Goal: Information Seeking & Learning: Learn about a topic

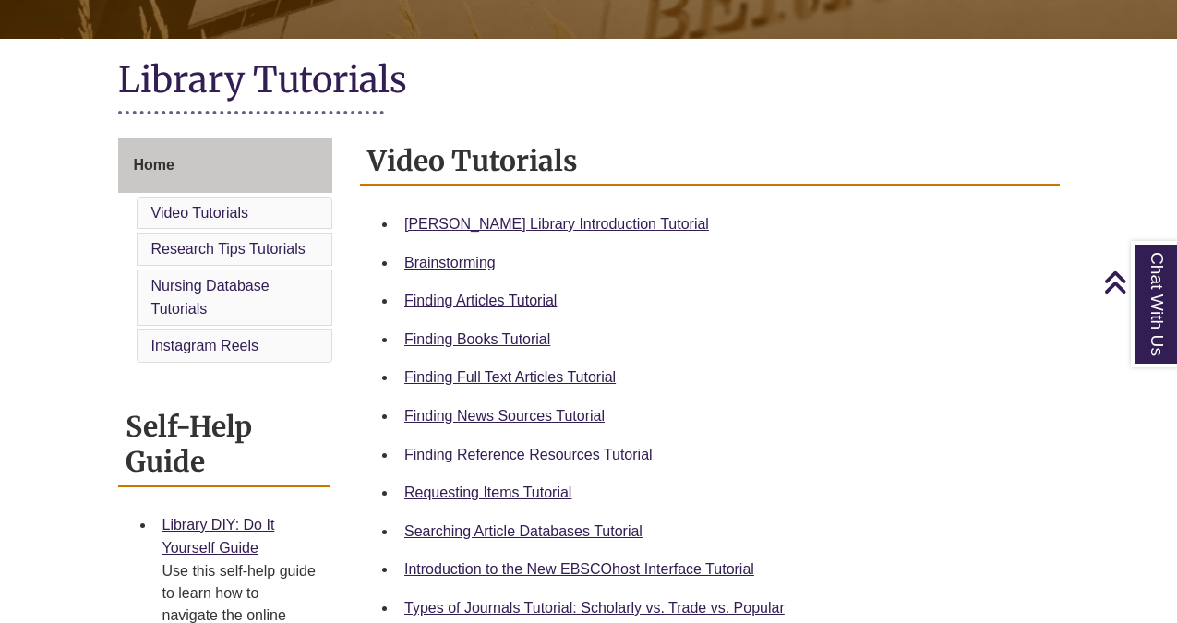
scroll to position [379, 0]
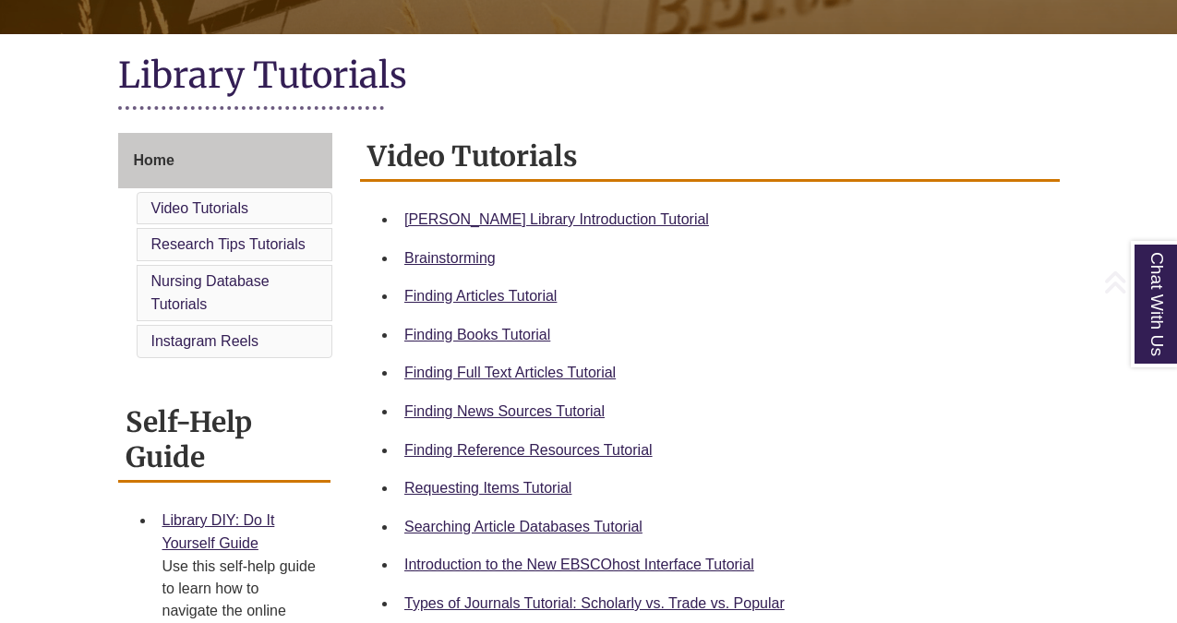
scroll to position [389, 0]
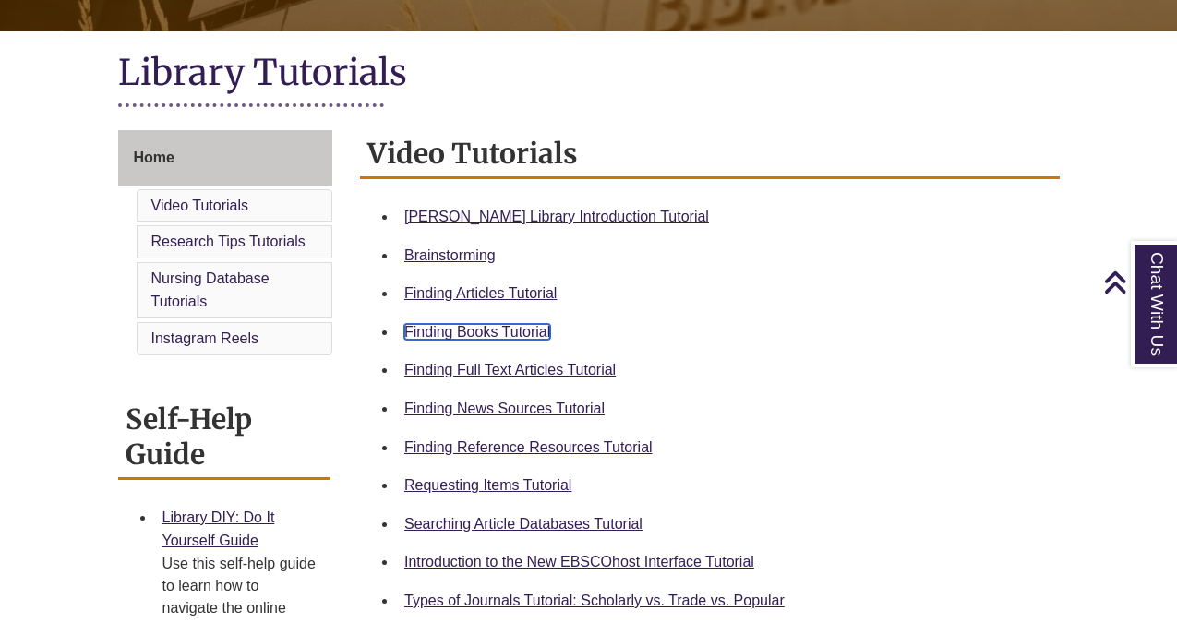
click at [523, 329] on link "Finding Books Tutorial" at bounding box center [477, 332] width 146 height 16
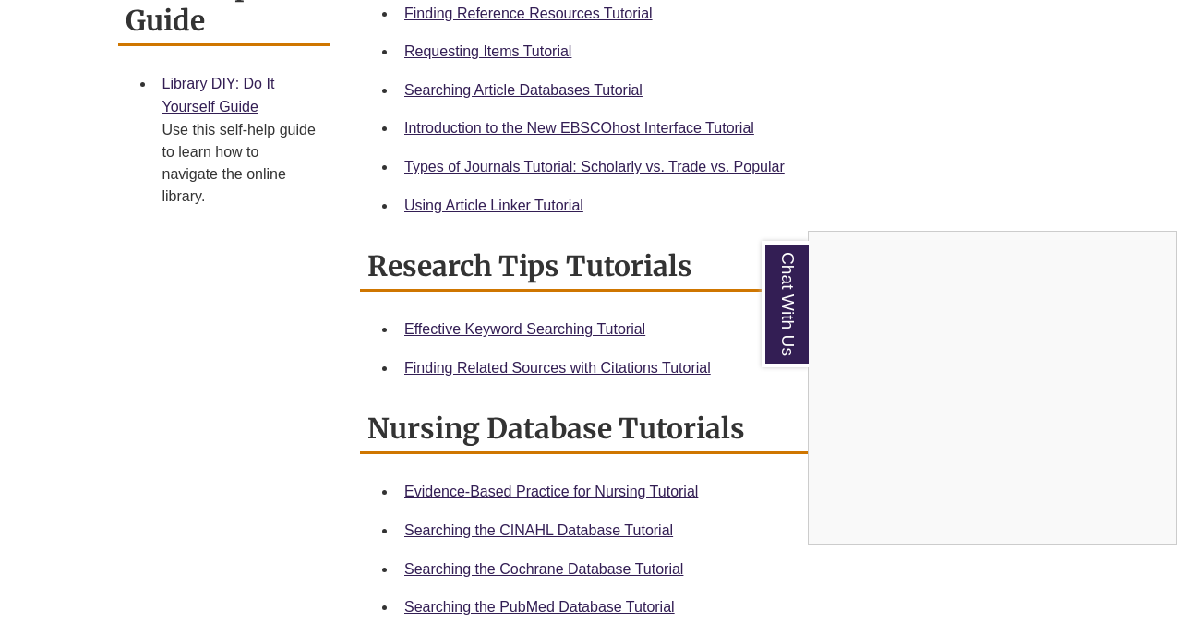
scroll to position [0, 0]
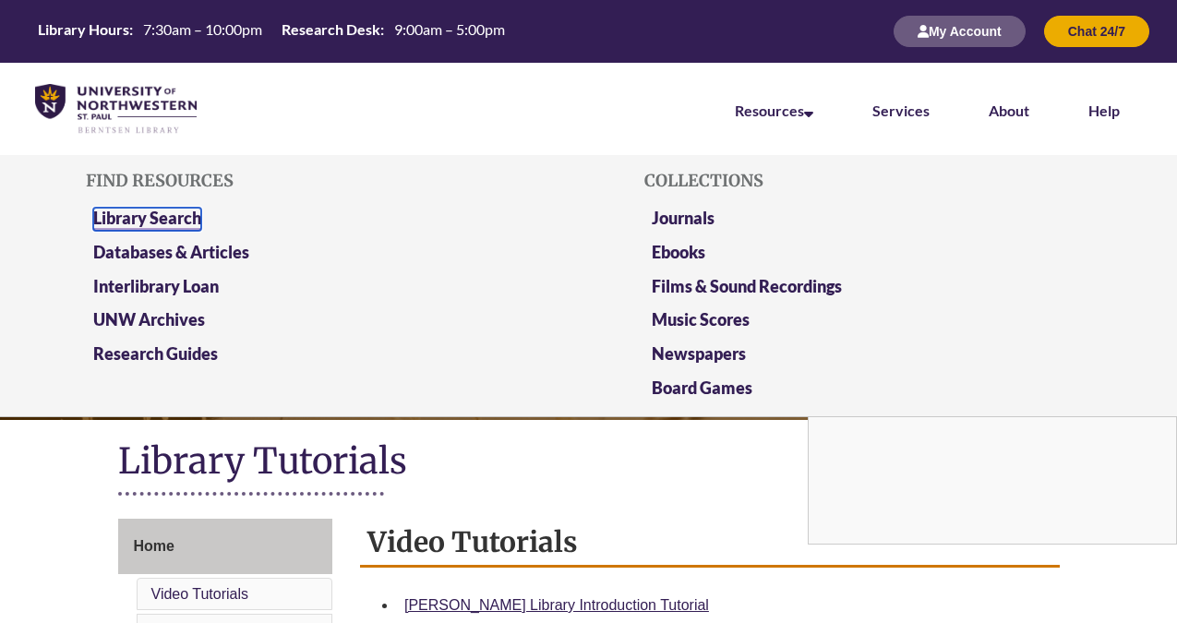
click at [126, 220] on link "Library Search" at bounding box center [147, 219] width 108 height 23
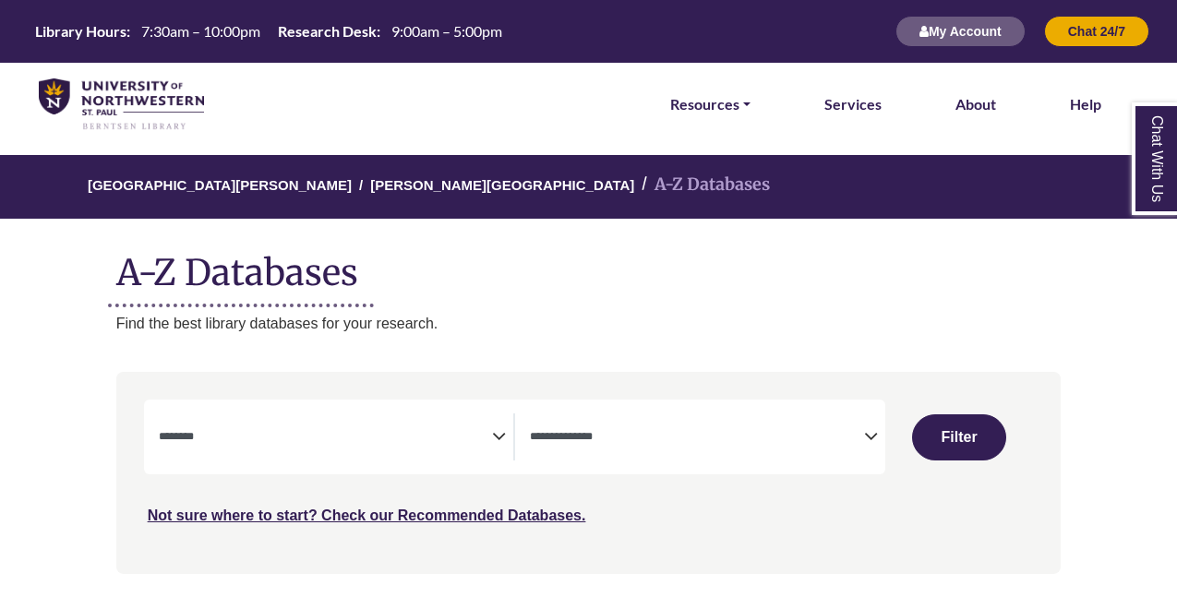
select select "Database Subject Filter"
select select "Database Types Filter"
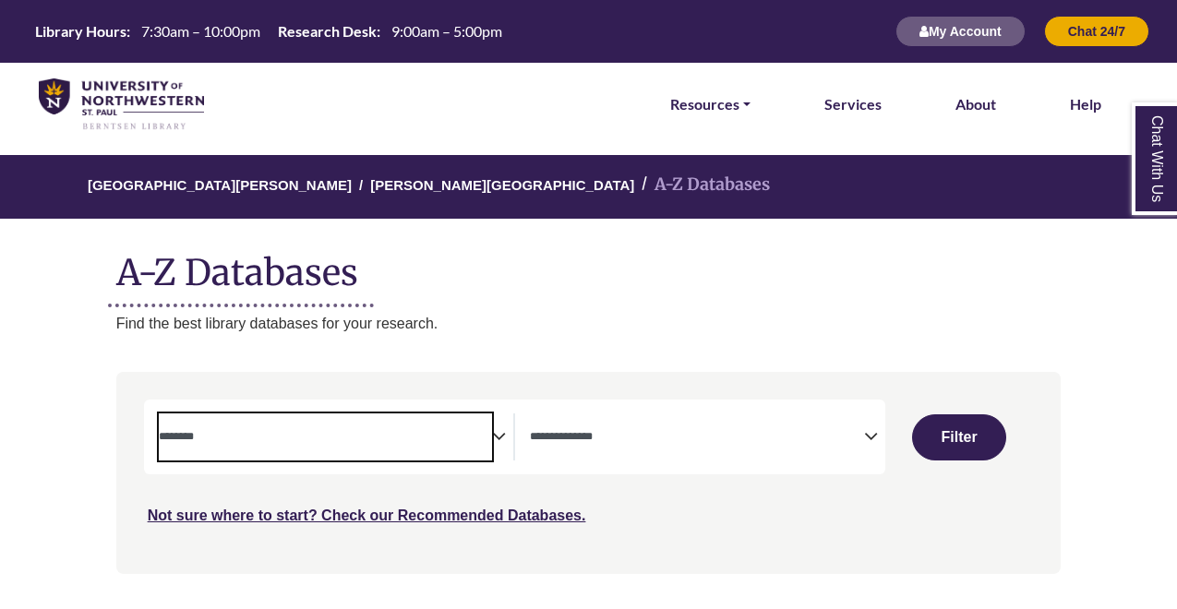
click at [380, 431] on textarea "Search" at bounding box center [326, 438] width 334 height 15
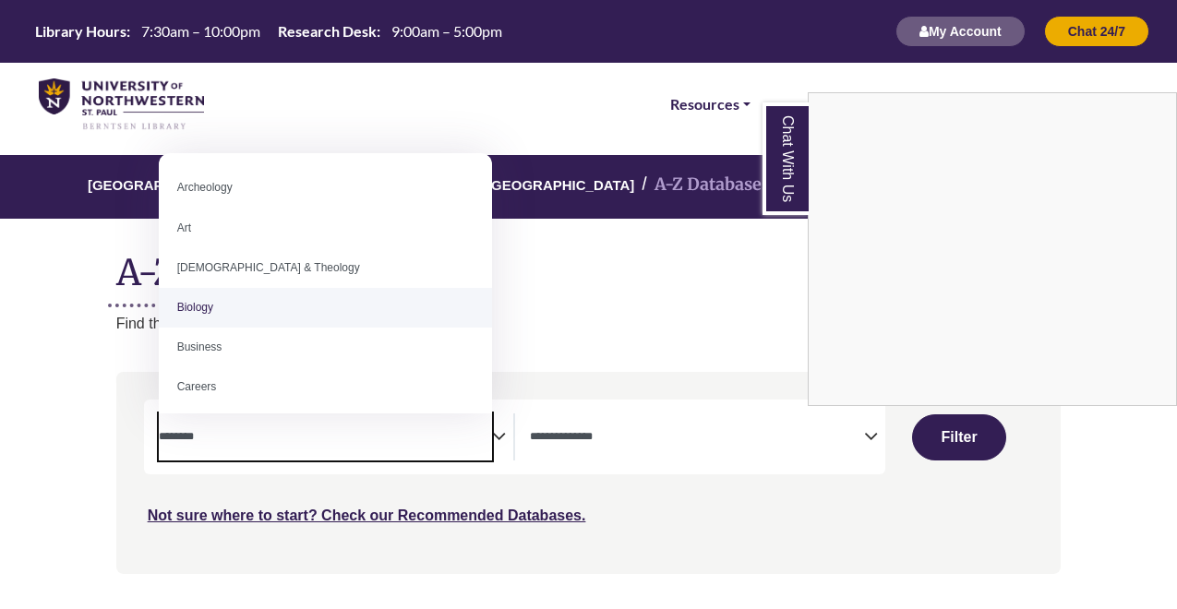
select select "*****"
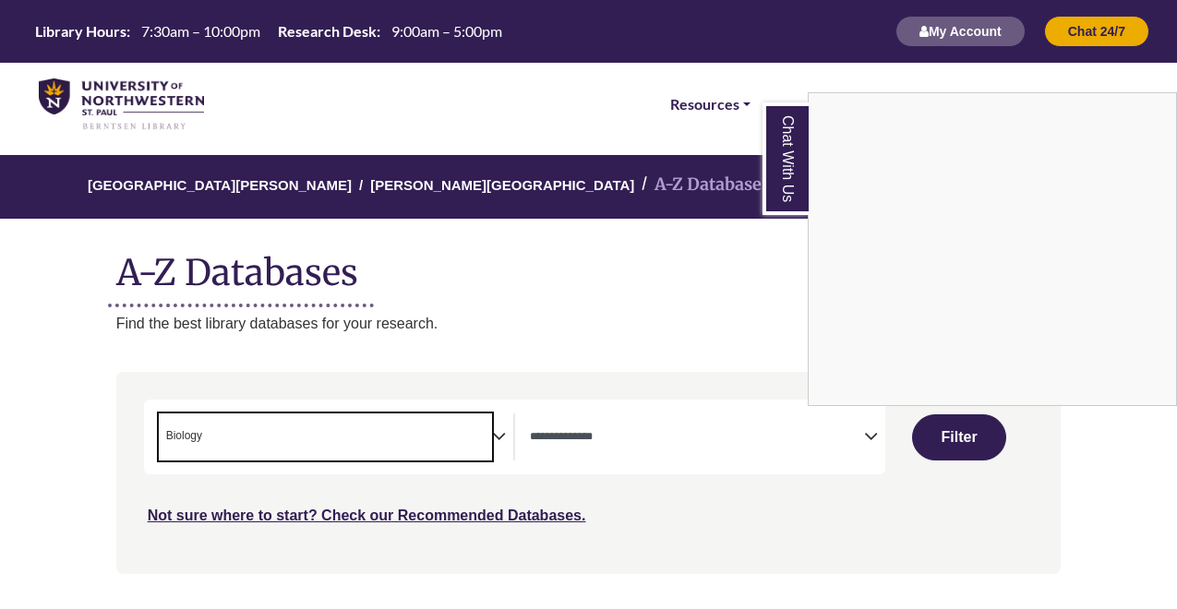
scroll to position [54, 0]
click at [633, 427] on div "Chat With Us" at bounding box center [588, 304] width 1177 height 609
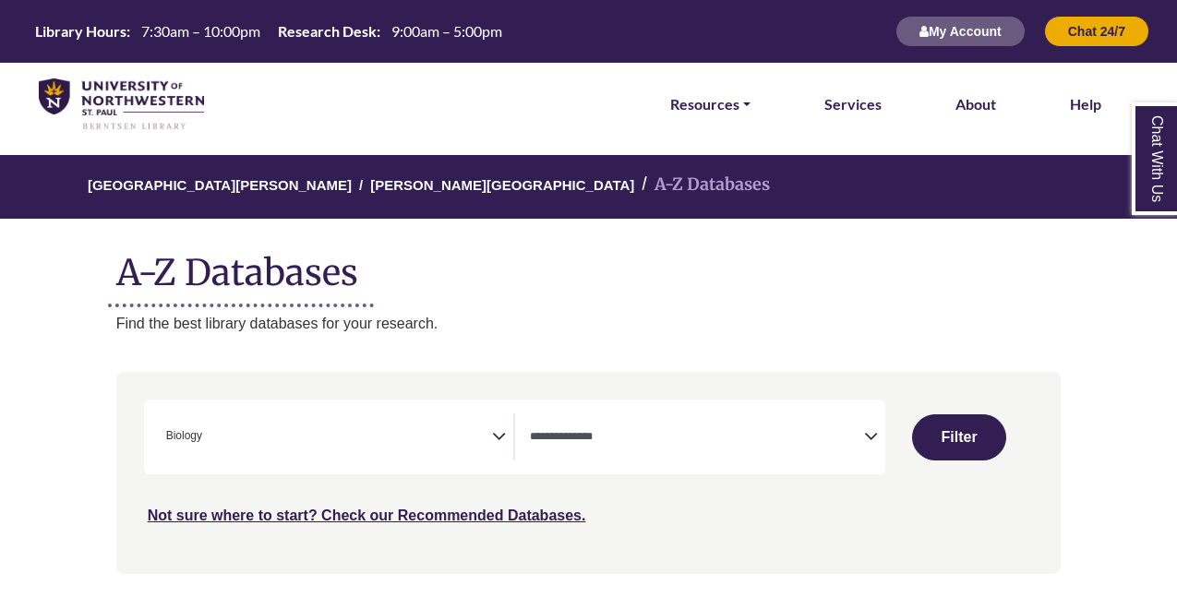
click at [784, 437] on textarea "Search" at bounding box center [697, 438] width 334 height 15
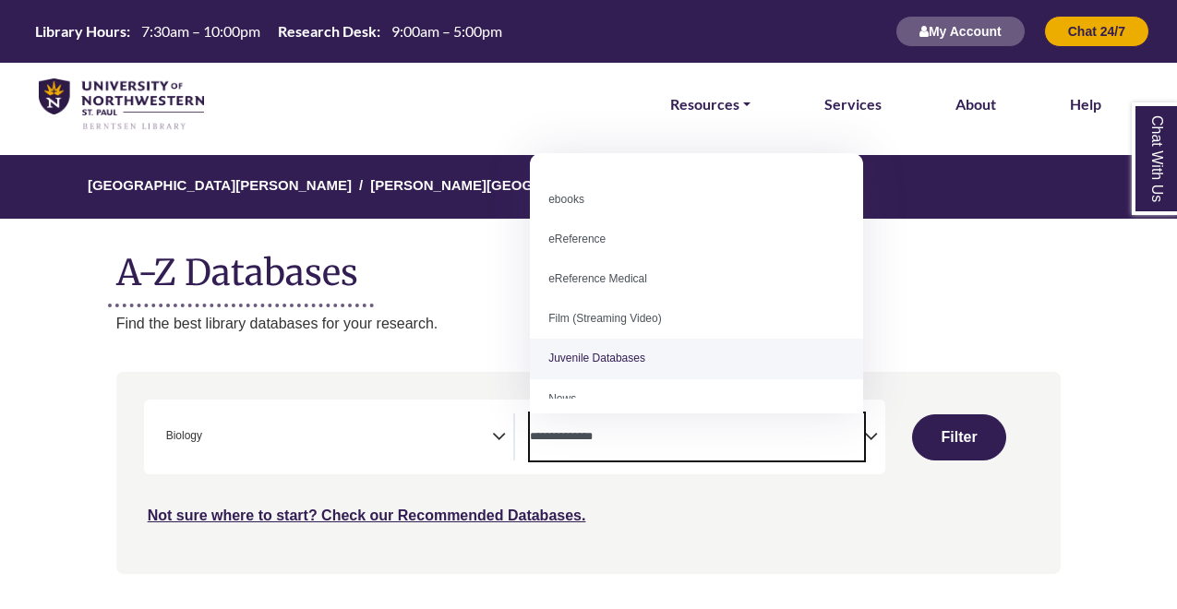
scroll to position [0, 0]
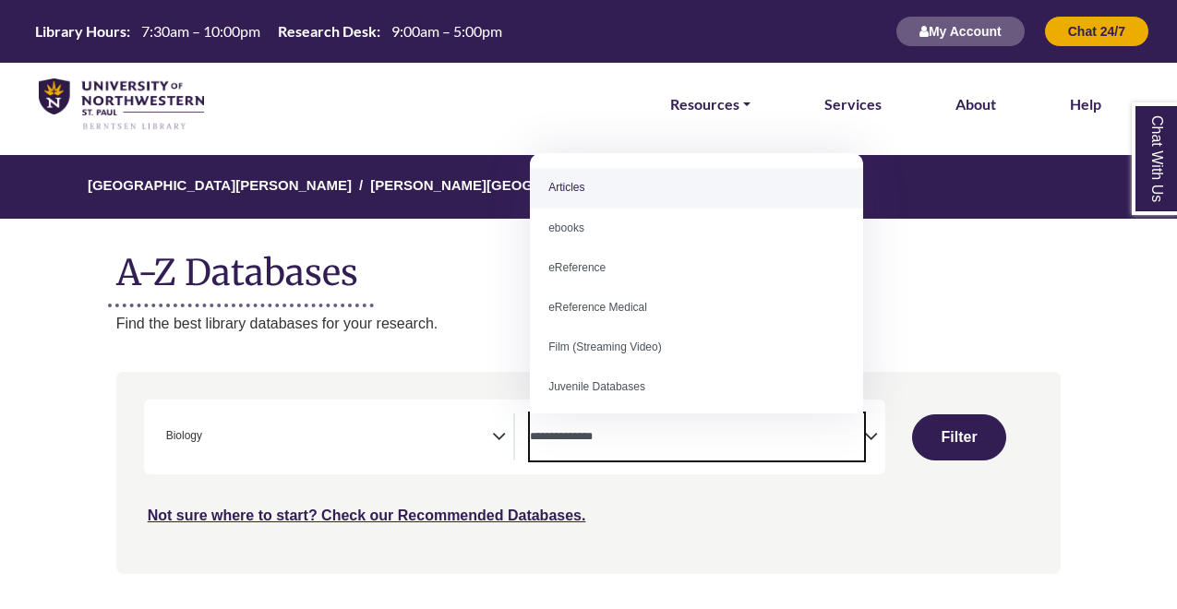
select select "*****"
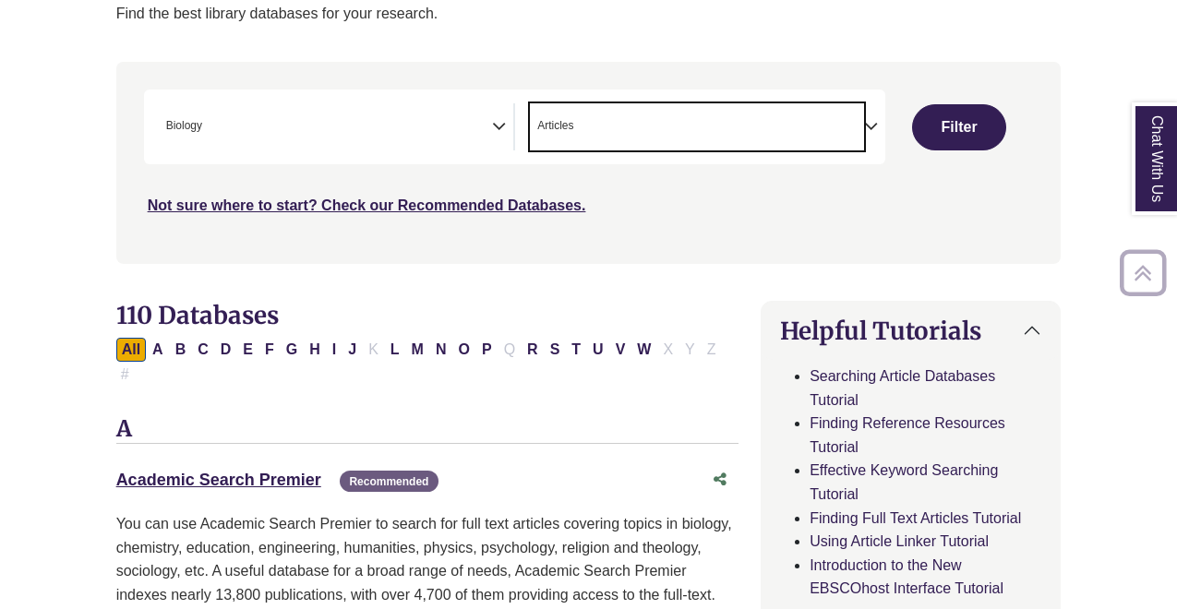
scroll to position [308, 0]
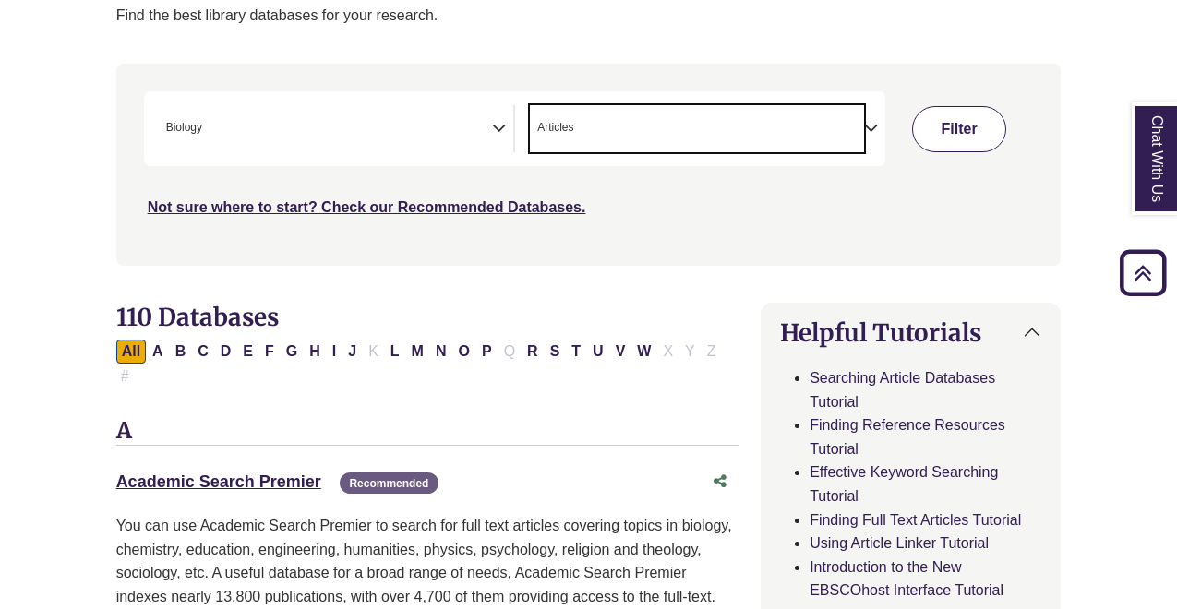
click at [941, 135] on button "Filter" at bounding box center [959, 129] width 94 height 46
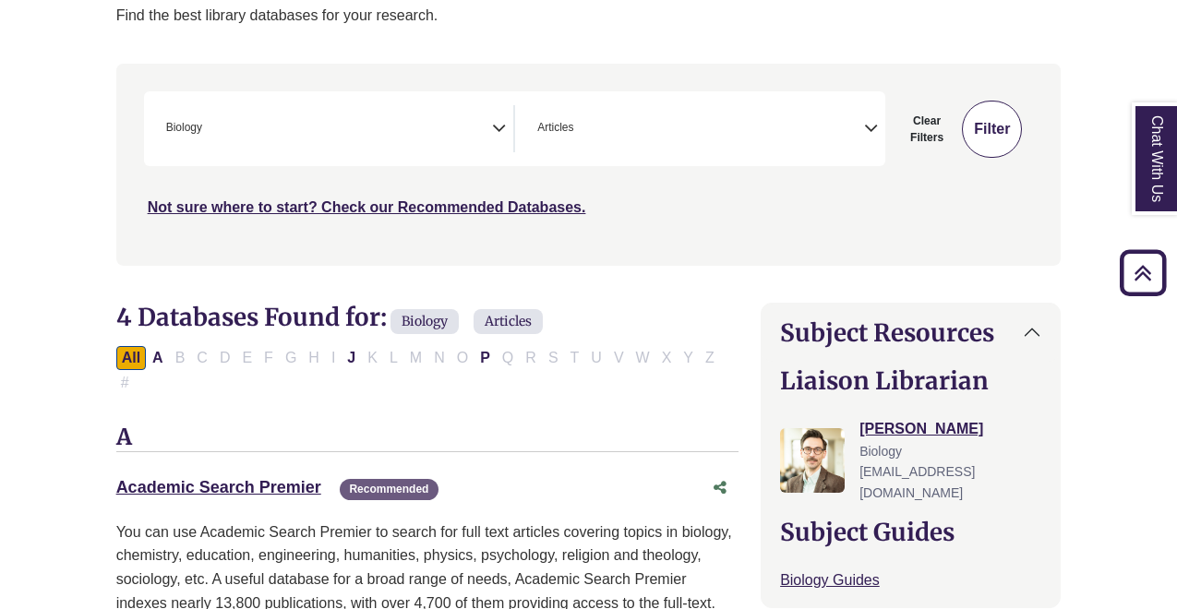
click at [982, 132] on button "Filter" at bounding box center [992, 129] width 60 height 57
click at [909, 126] on button "Clear Filters" at bounding box center [927, 129] width 62 height 57
select select "Database Subject Filter"
select select "Database Types Filter"
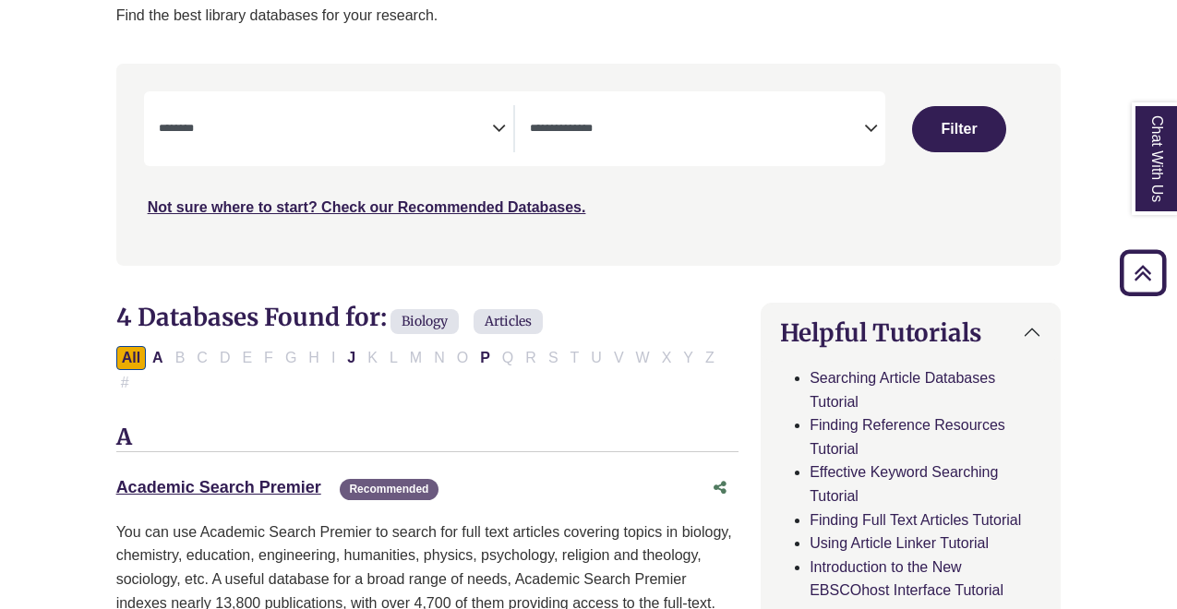
select select "Database Subject Filter"
select select "Database Types Filter"
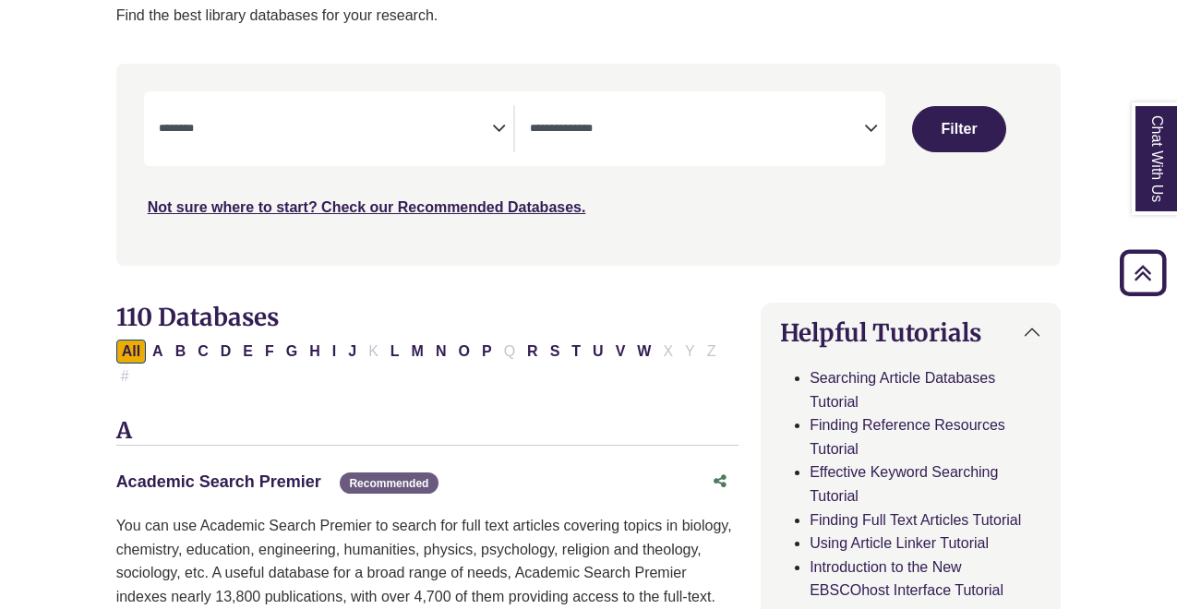
click at [229, 486] on link "Academic Search Premier This link opens in a new window" at bounding box center [218, 482] width 205 height 18
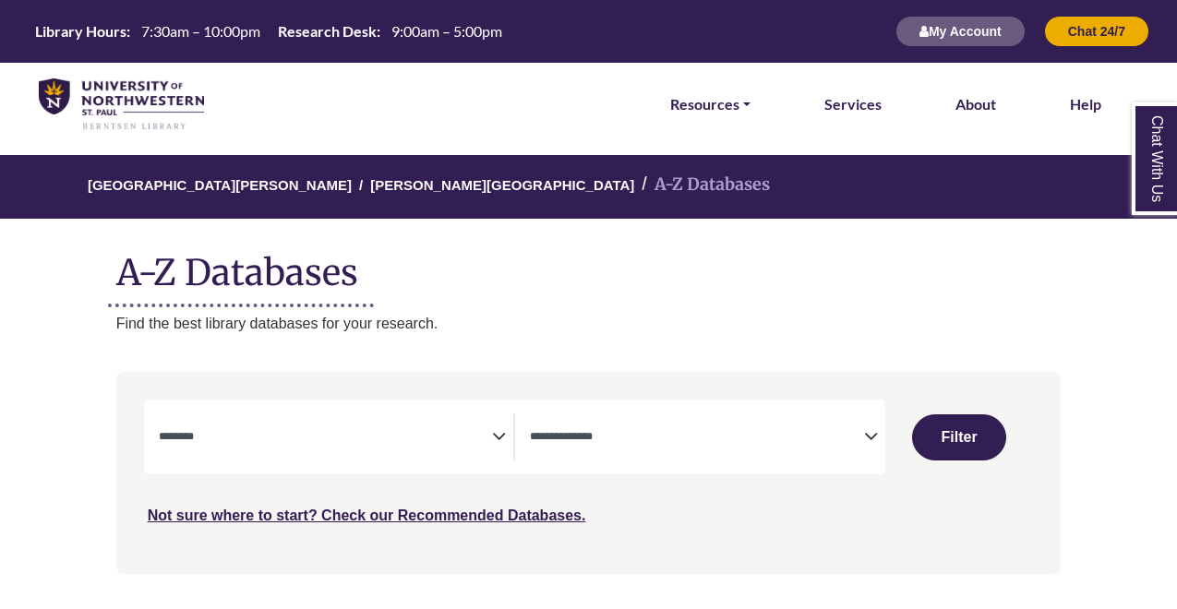
select select "Database Subject Filter"
select select "Database Types Filter"
click at [486, 436] on textarea "Search" at bounding box center [326, 438] width 334 height 15
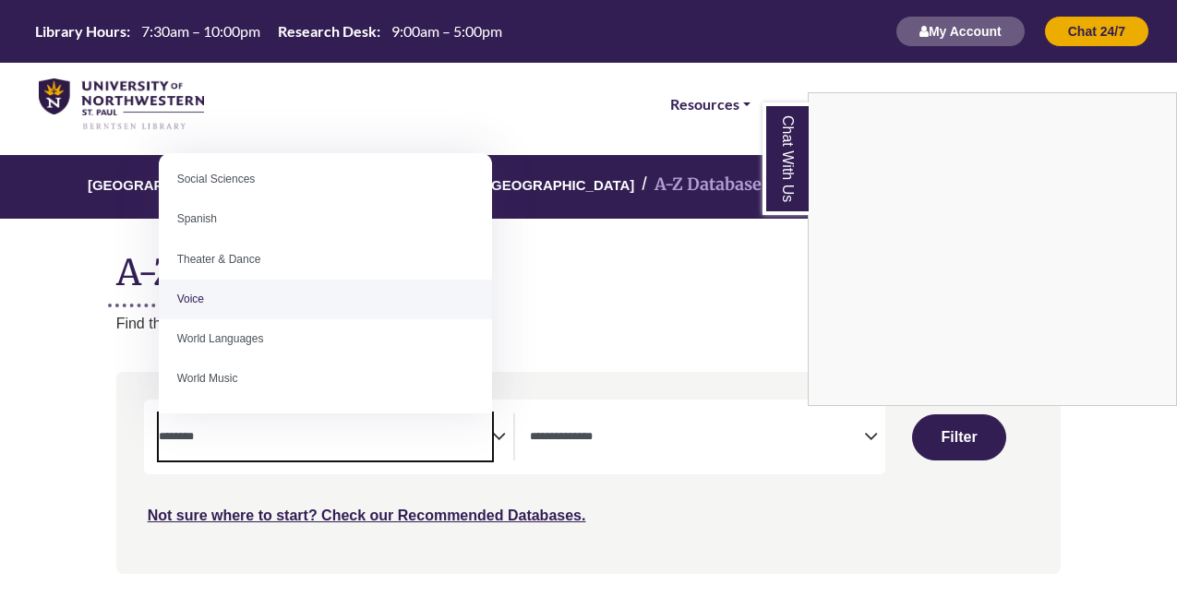
click at [626, 335] on div "Chat With Us" at bounding box center [588, 304] width 1177 height 609
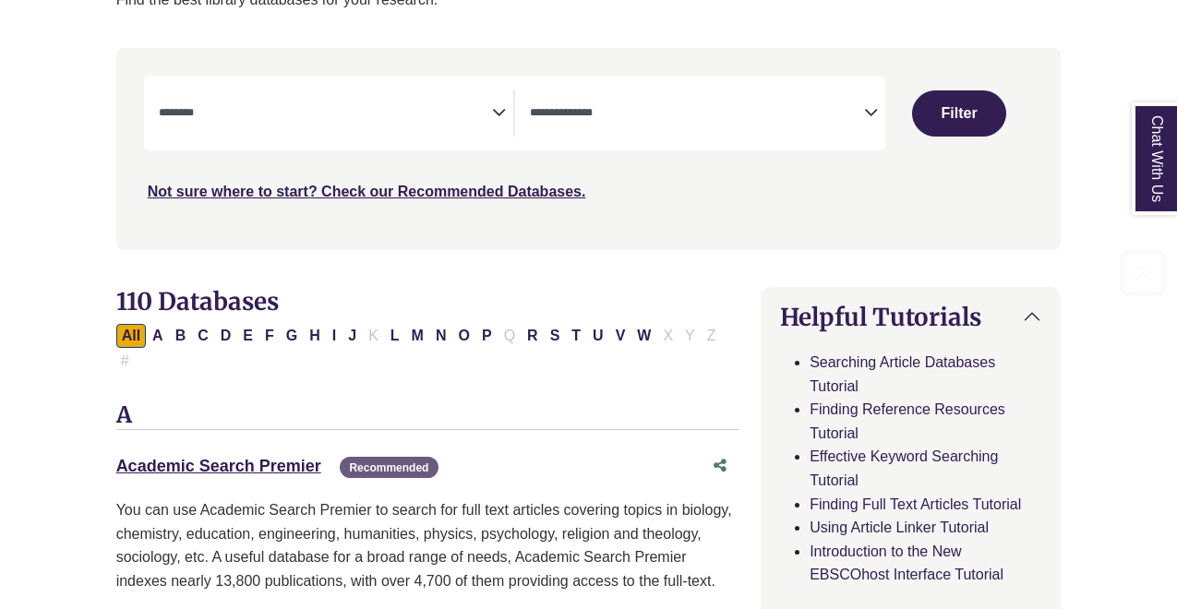
scroll to position [335, 0]
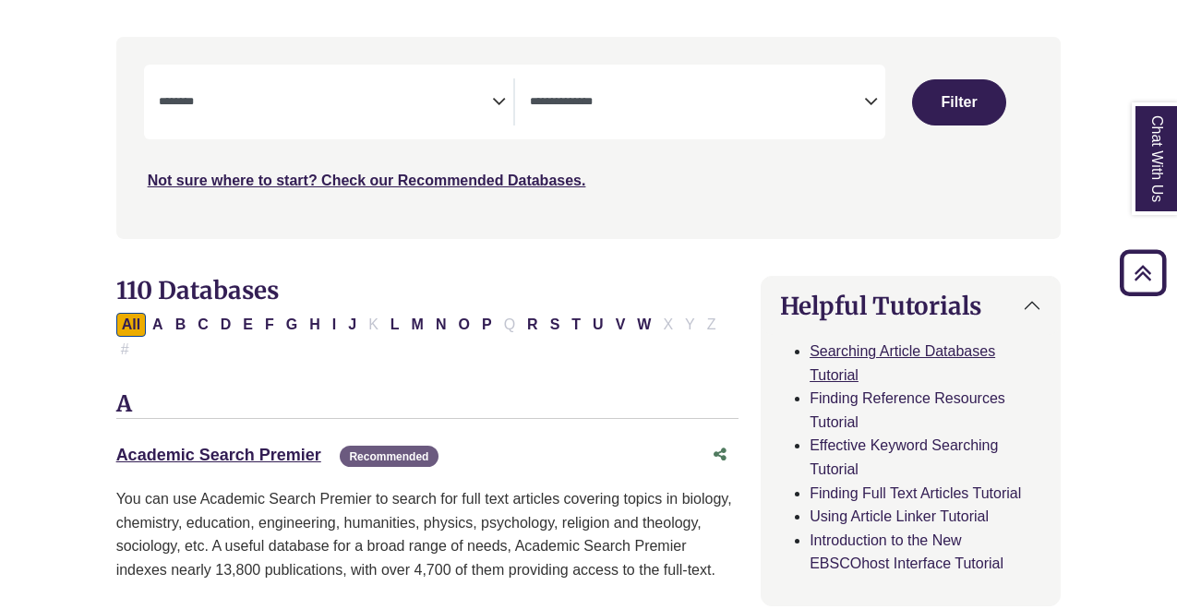
click at [863, 354] on link "Searching Article Databases Tutorial" at bounding box center [903, 363] width 186 height 40
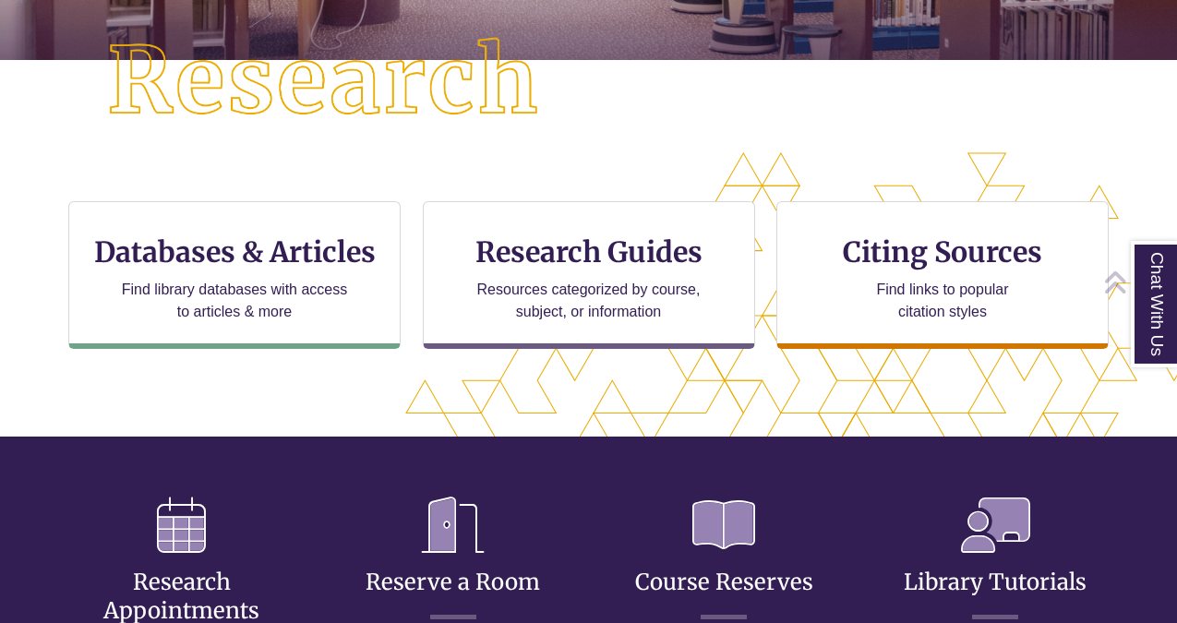
scroll to position [670, 1020]
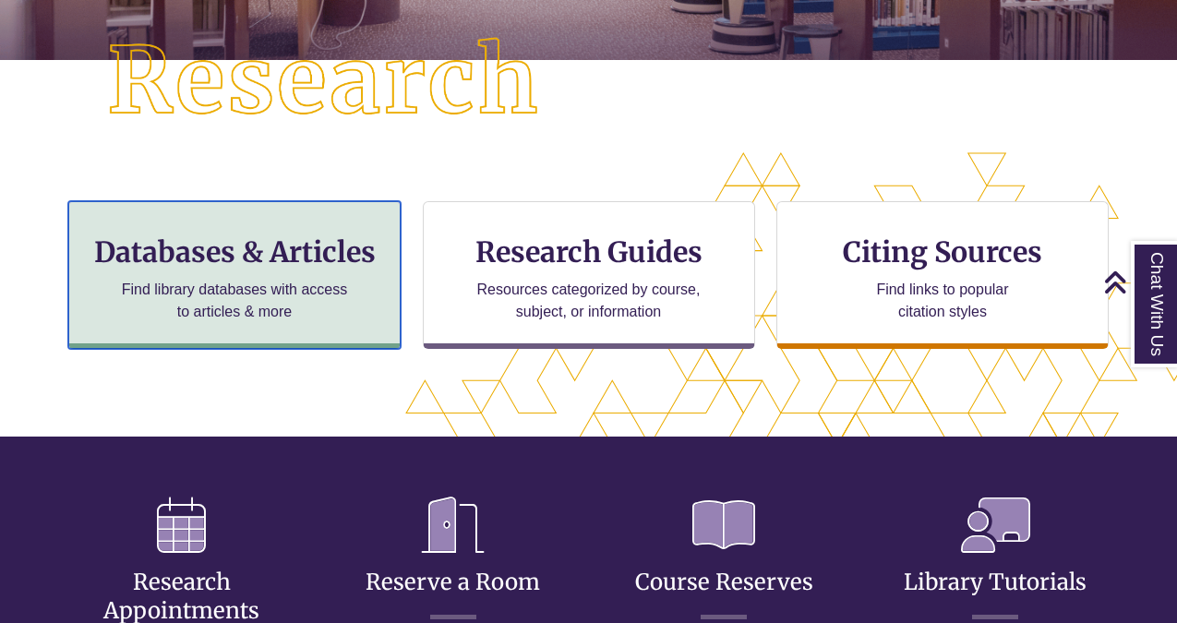
click at [355, 303] on div "Databases & Articles Find library databases with access to articles & more" at bounding box center [234, 275] width 332 height 148
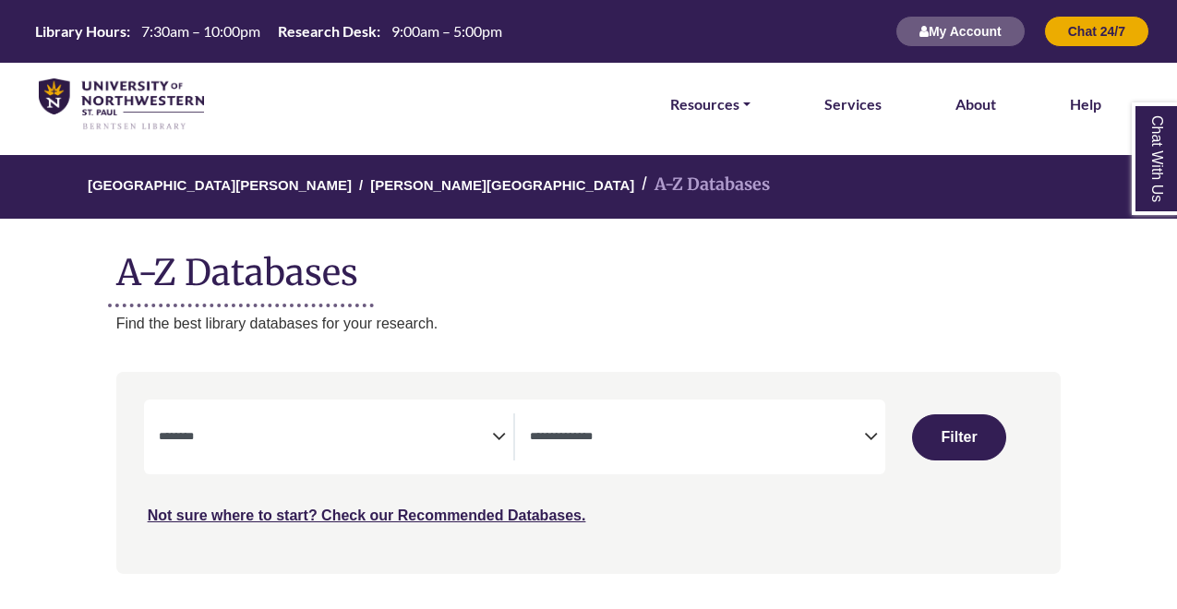
select select "Database Subject Filter"
select select "Database Types Filter"
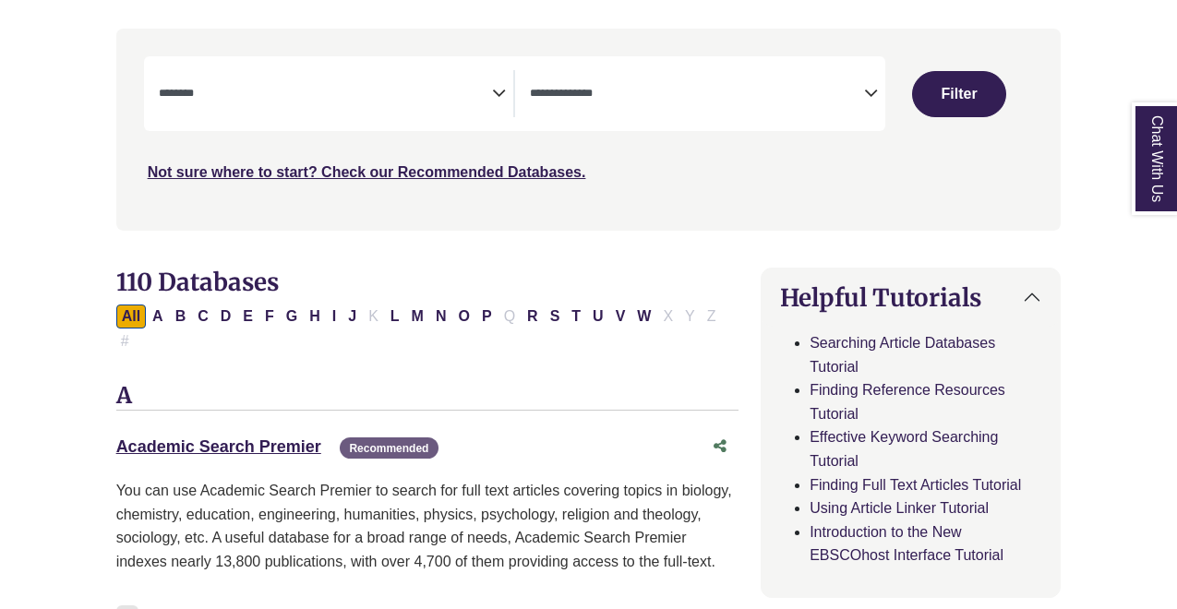
scroll to position [377, 0]
